Goal: Navigation & Orientation: Find specific page/section

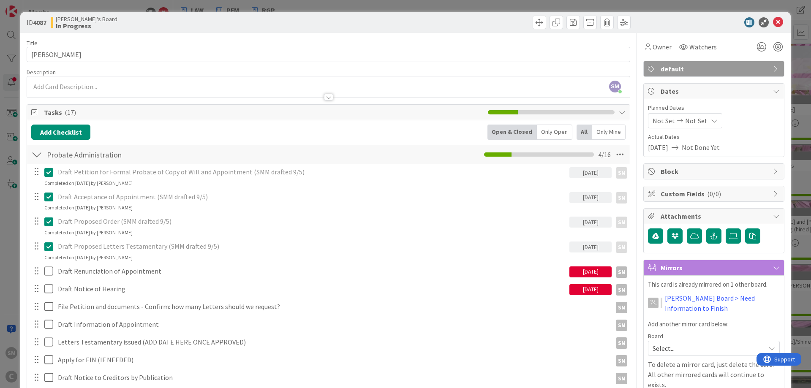
click at [593, 269] on div "[DATE]" at bounding box center [590, 271] width 42 height 11
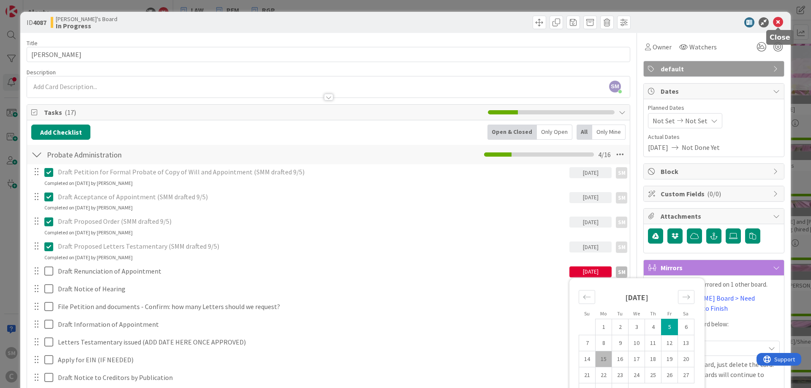
click at [777, 20] on icon at bounding box center [778, 22] width 10 height 10
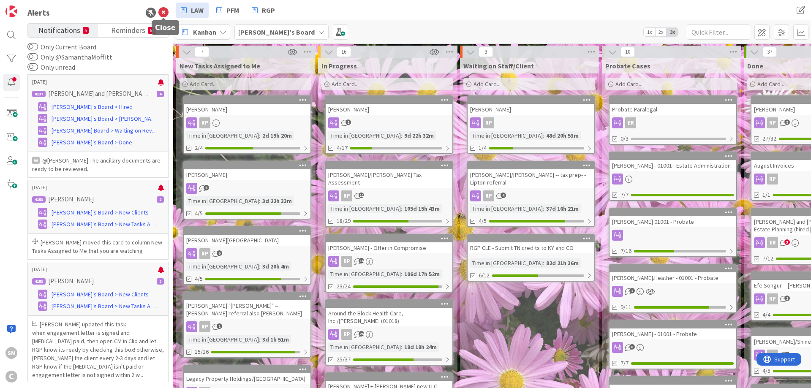
click at [165, 12] on icon at bounding box center [163, 13] width 10 height 10
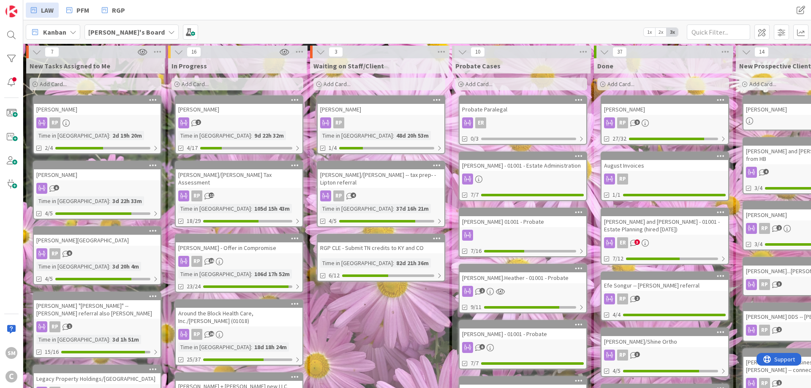
click at [676, 224] on div "[PERSON_NAME] and [PERSON_NAME] - 01001 - Estate Planning (hired [DATE])" at bounding box center [664, 225] width 127 height 19
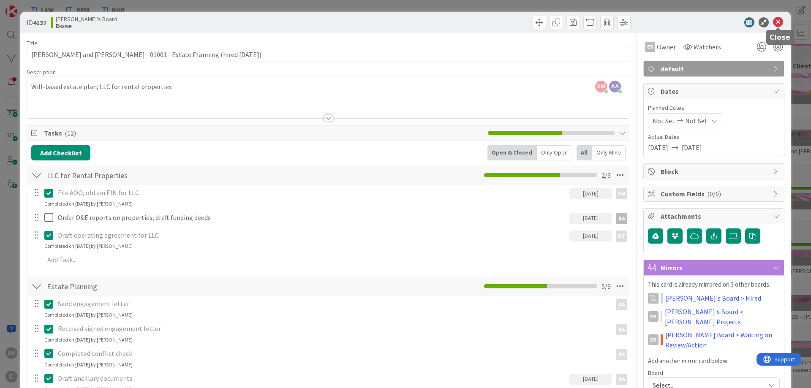
click at [779, 21] on icon at bounding box center [778, 22] width 10 height 10
